Goal: Download file/media: Obtain a digital file from the website

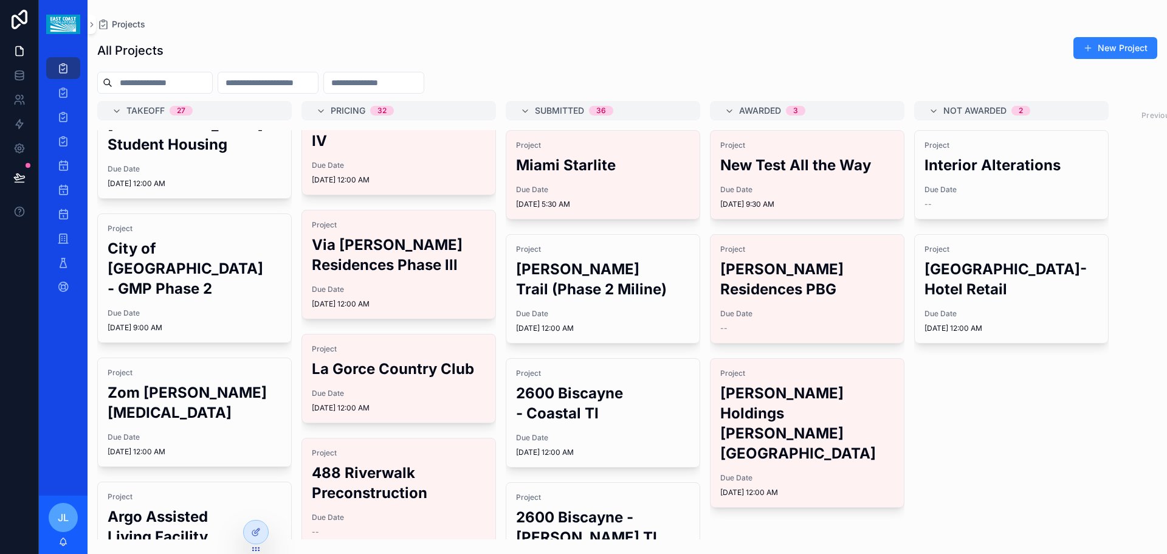
scroll to position [304, 0]
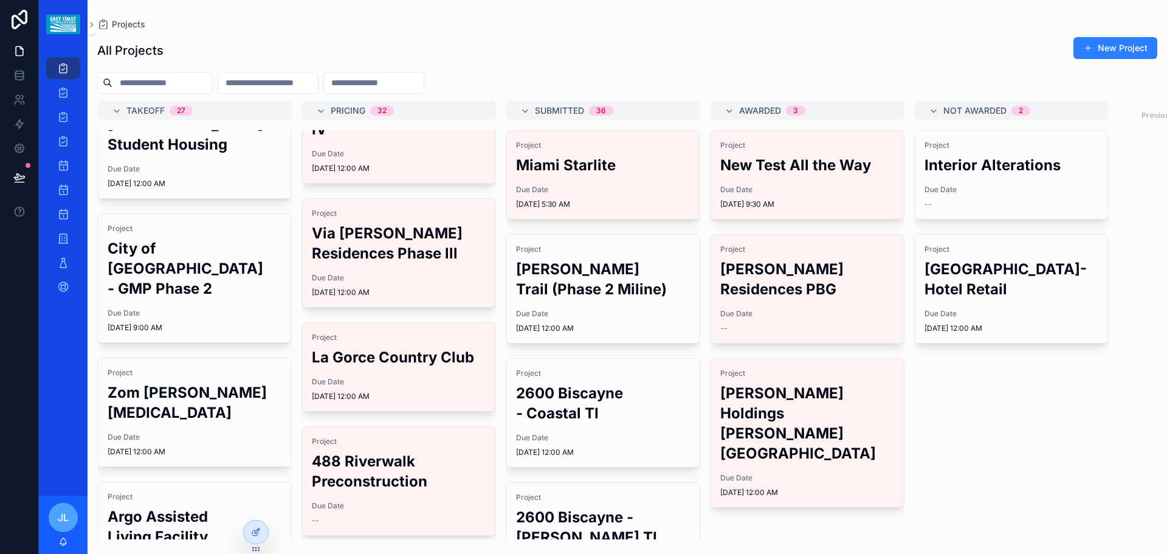
click at [387, 263] on h2 "Via [PERSON_NAME] Residences Phase lll" at bounding box center [399, 243] width 174 height 40
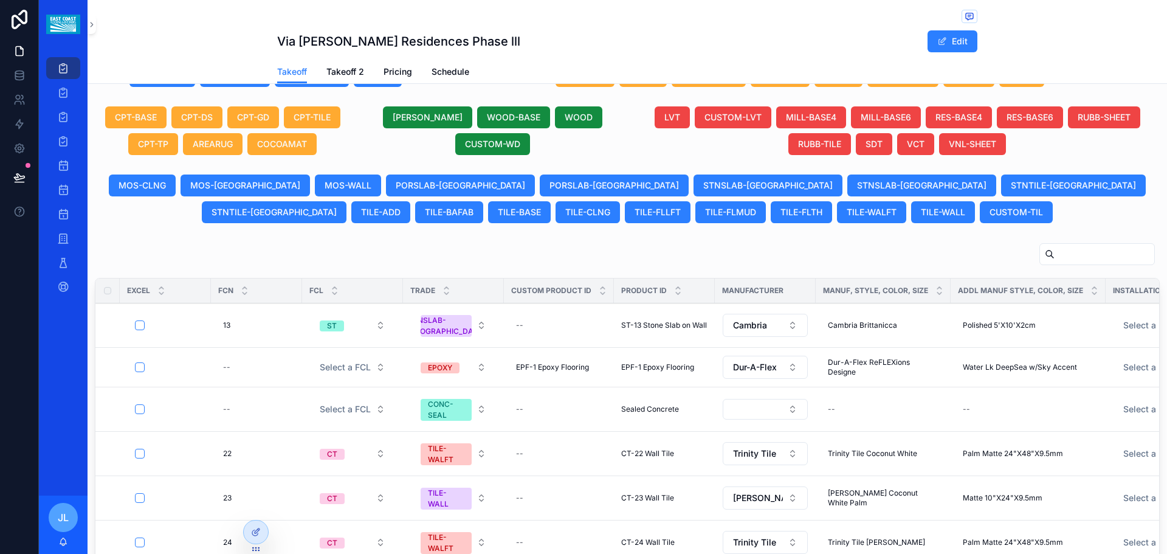
scroll to position [509, 0]
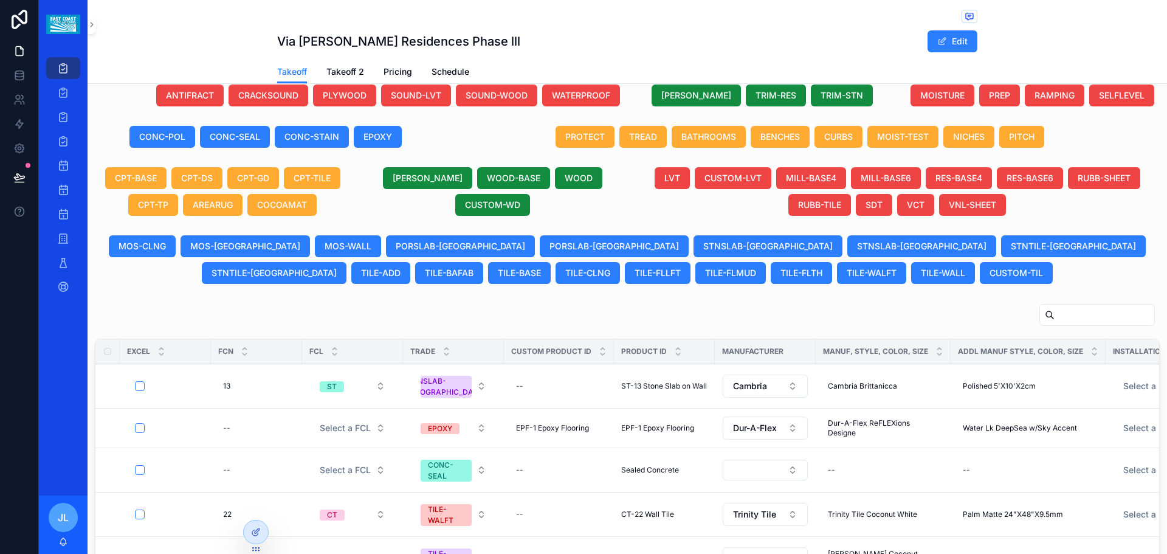
click at [237, 143] on span "CONC-SEAL" at bounding box center [235, 137] width 50 height 12
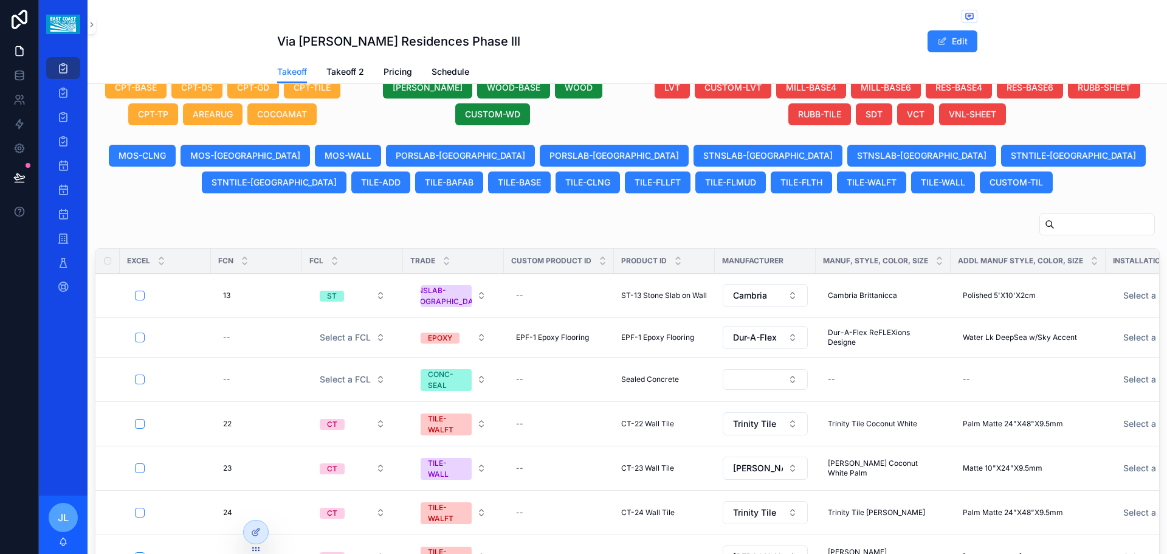
scroll to position [448, 0]
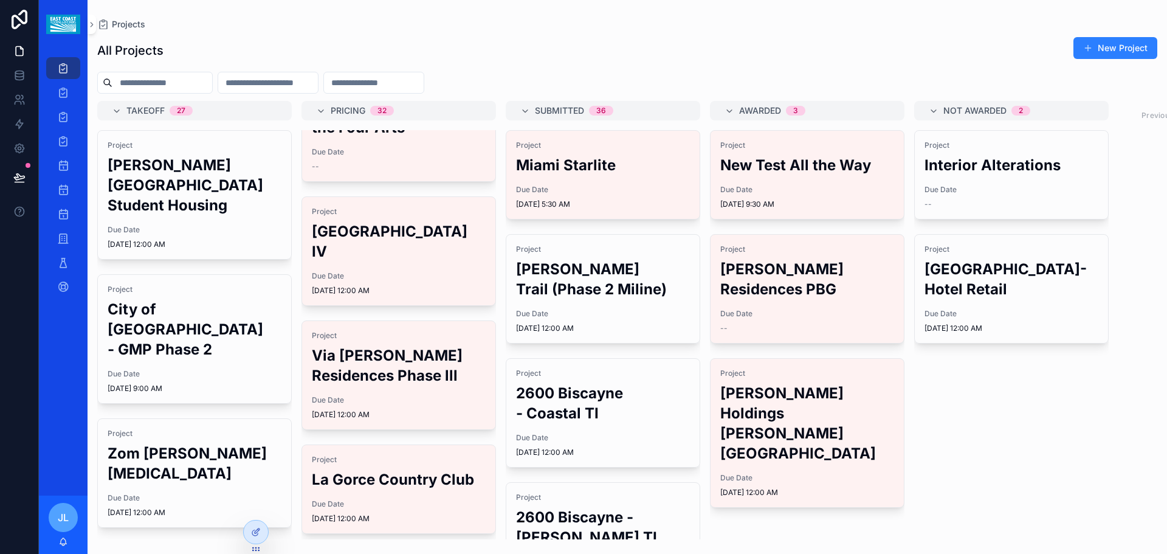
scroll to position [182, 0]
click at [384, 405] on div "Project Via [PERSON_NAME] Residences Phase lll Due Date [DATE] 12:00 AM" at bounding box center [398, 374] width 193 height 108
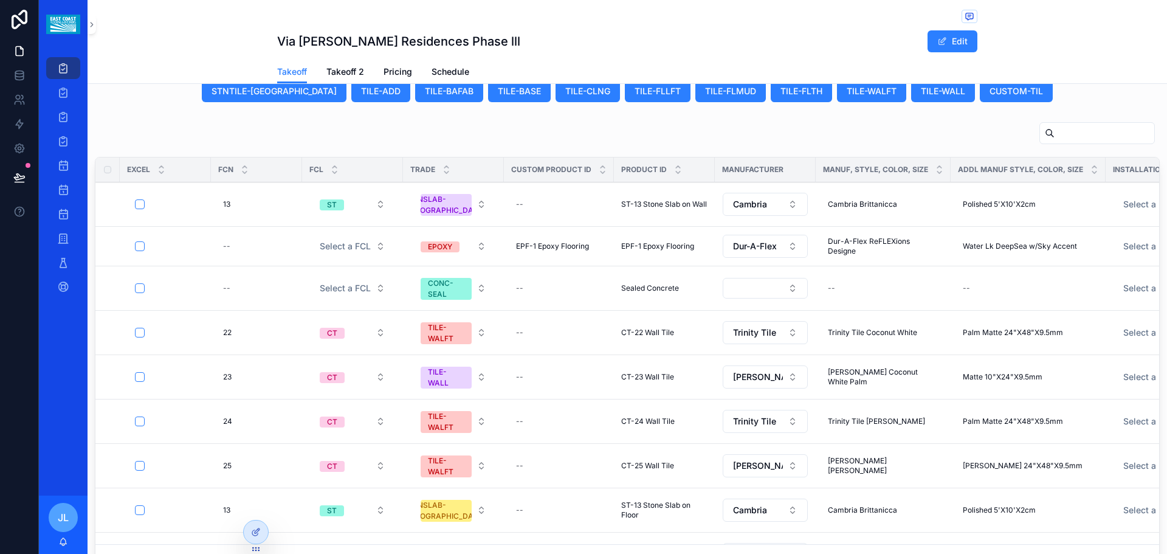
scroll to position [691, 0]
click at [140, 292] on button "scrollable content" at bounding box center [140, 288] width 10 height 10
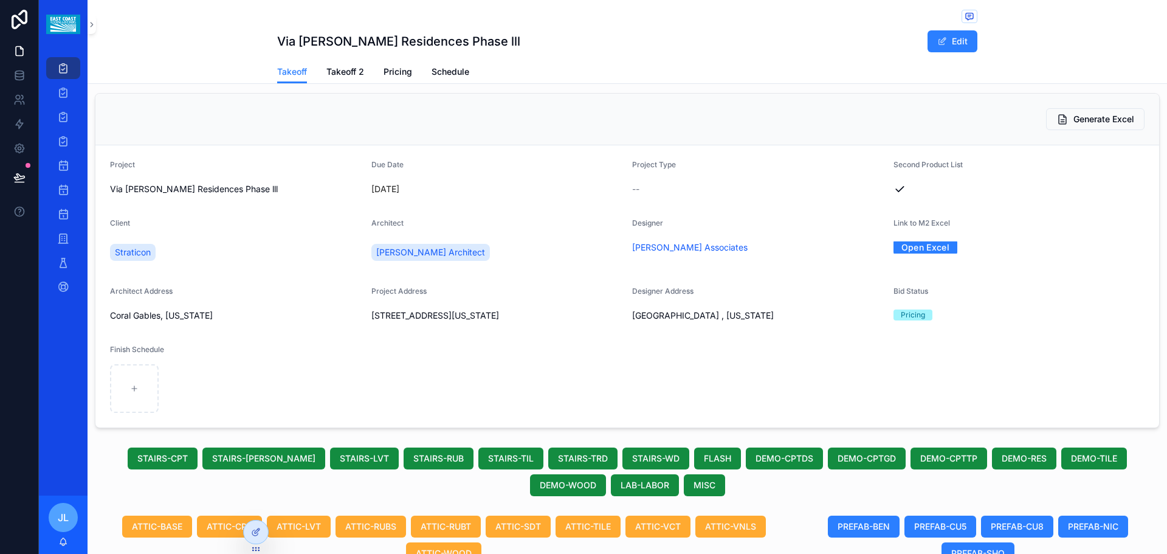
scroll to position [0, 0]
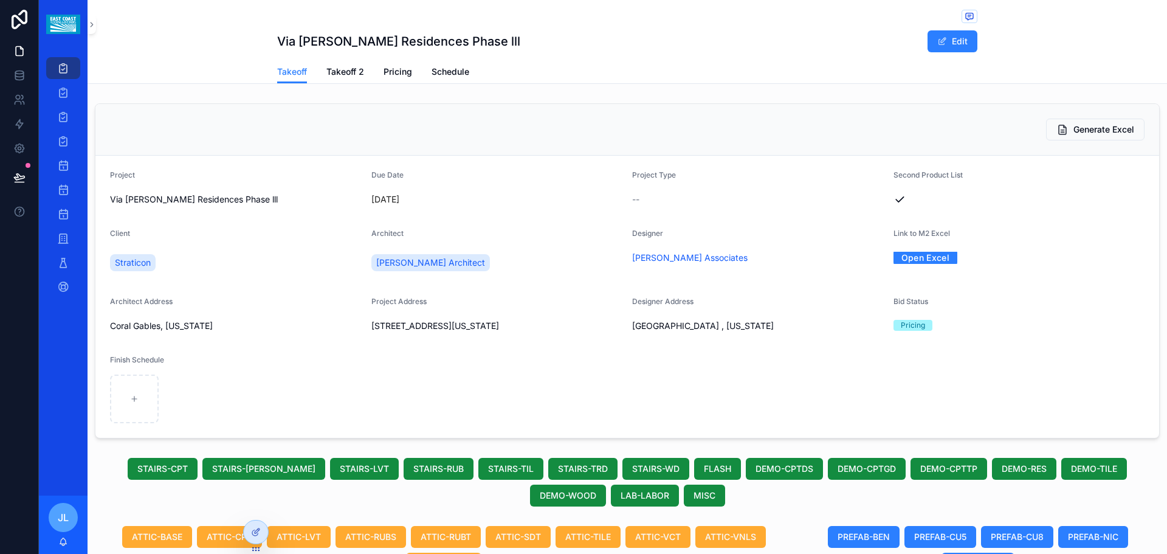
click at [1085, 128] on span "Generate Excel" at bounding box center [1103, 129] width 61 height 12
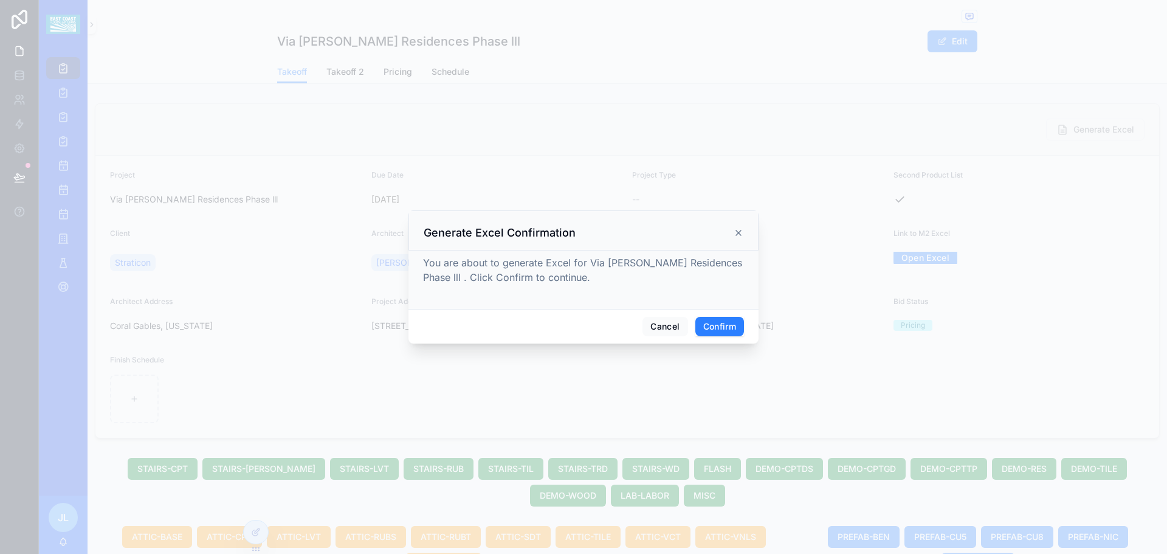
click at [710, 326] on button "Confirm" at bounding box center [719, 326] width 49 height 19
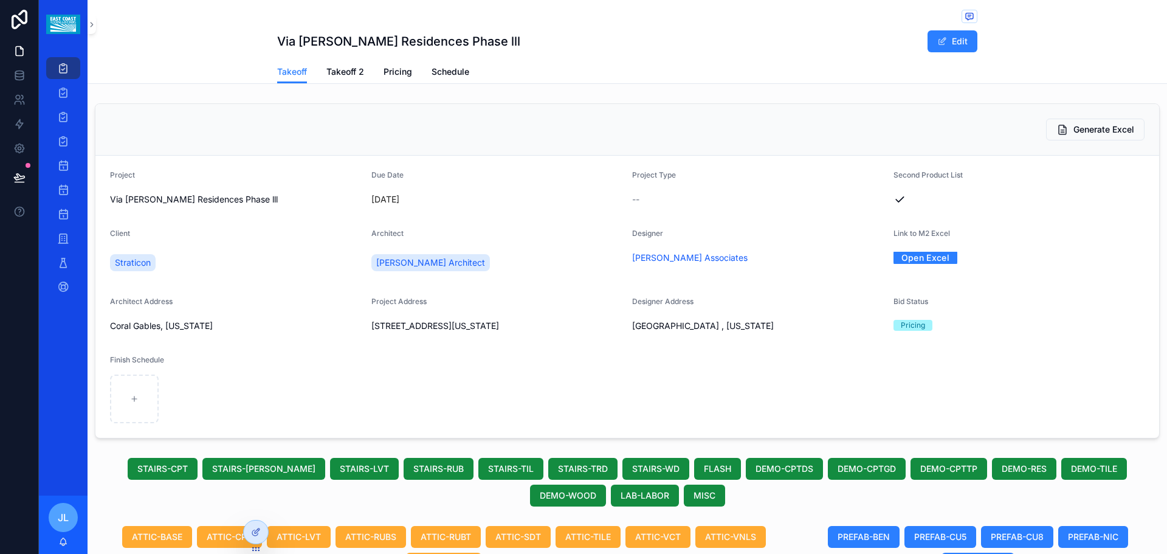
click at [927, 257] on link "Open Excel" at bounding box center [925, 257] width 64 height 19
